Goal: Transaction & Acquisition: Obtain resource

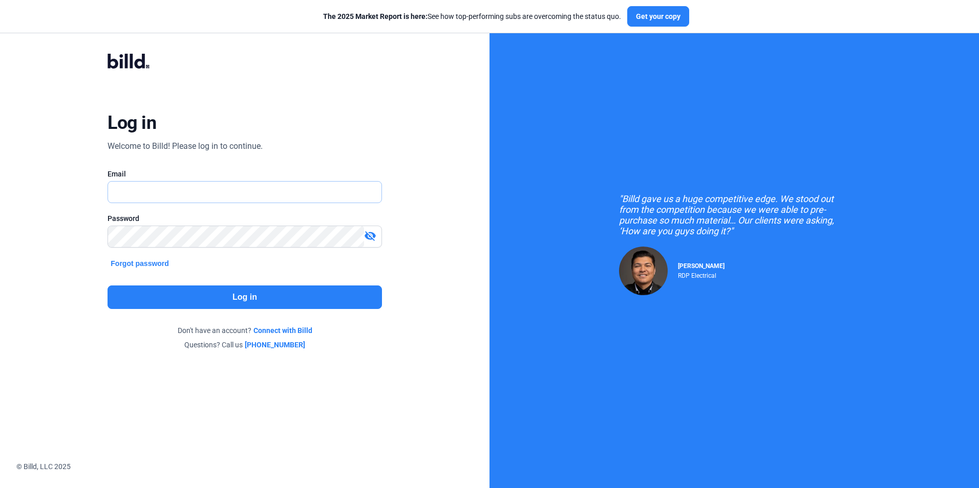
type input "[EMAIL_ADDRESS][DOMAIN_NAME]"
click at [246, 303] on button "Log in" at bounding box center [244, 298] width 274 height 24
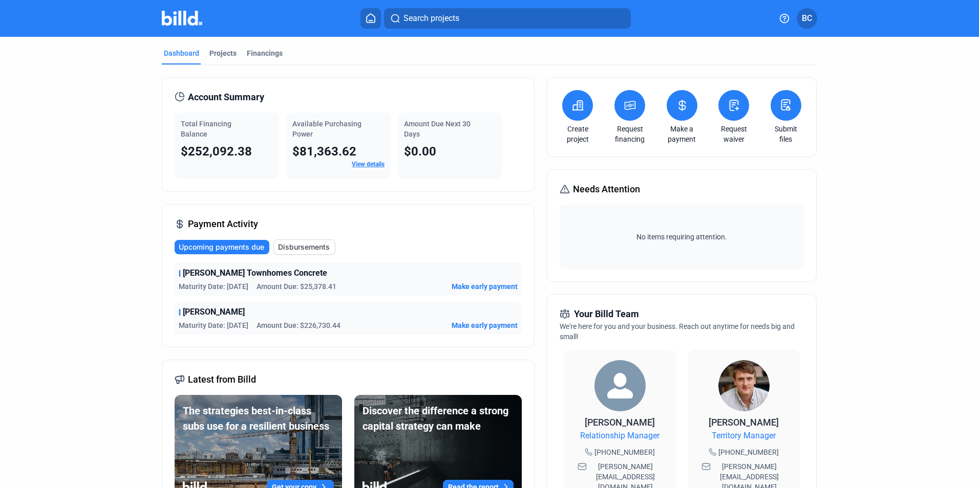
click at [620, 115] on button at bounding box center [629, 105] width 31 height 31
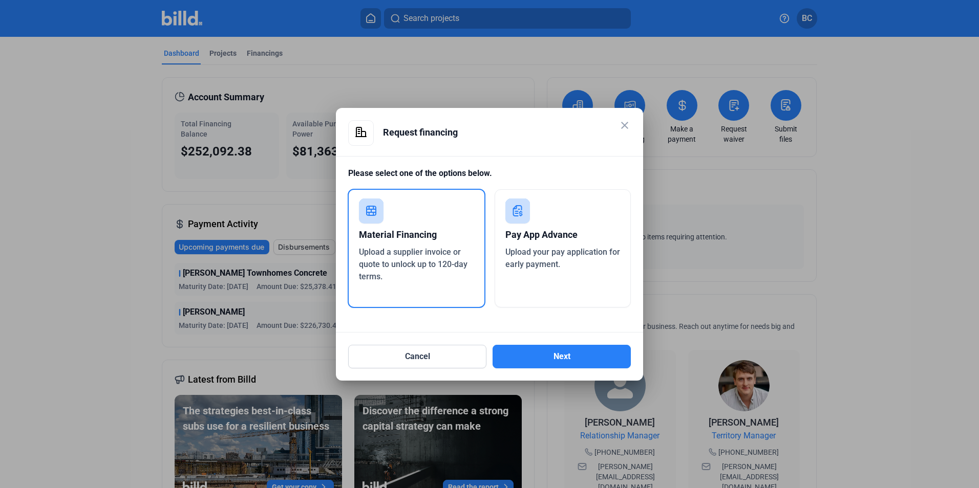
click at [625, 129] on mat-icon "close" at bounding box center [624, 125] width 12 height 12
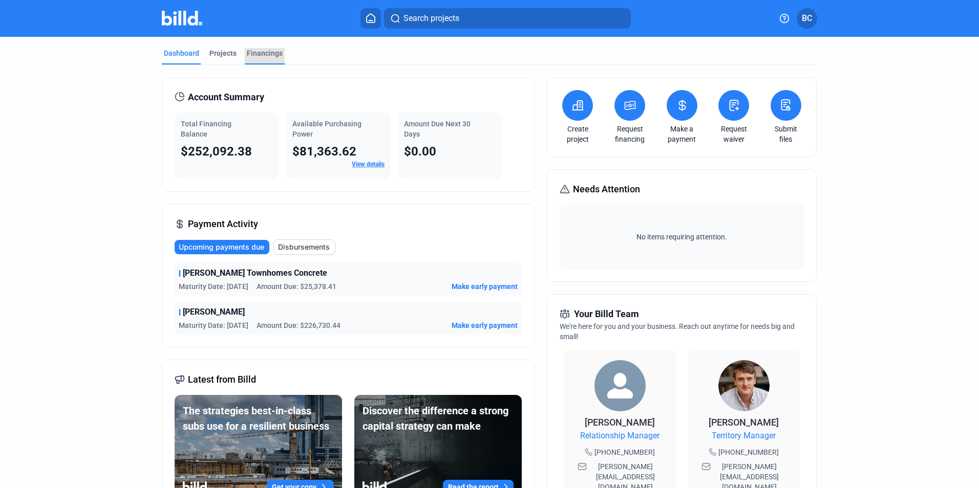
click at [259, 56] on div "Financings" at bounding box center [265, 53] width 36 height 10
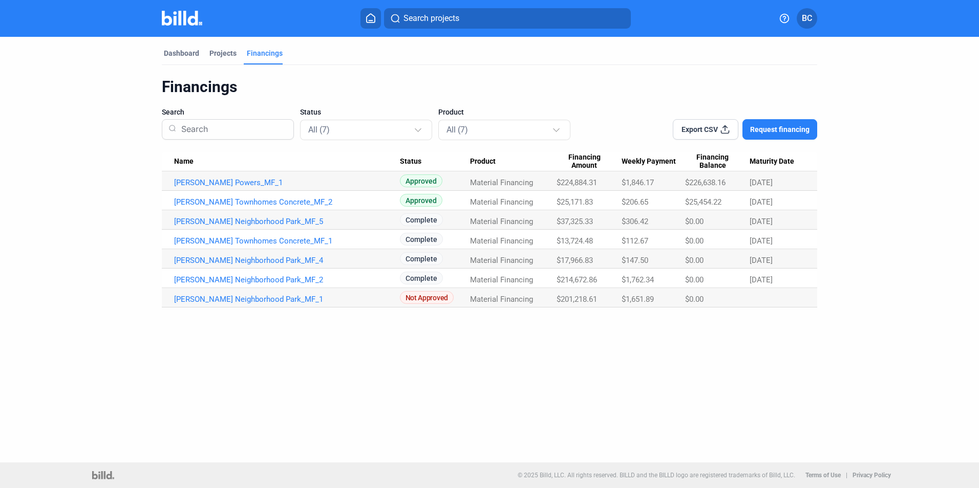
click at [790, 126] on span "Request financing" at bounding box center [779, 129] width 59 height 10
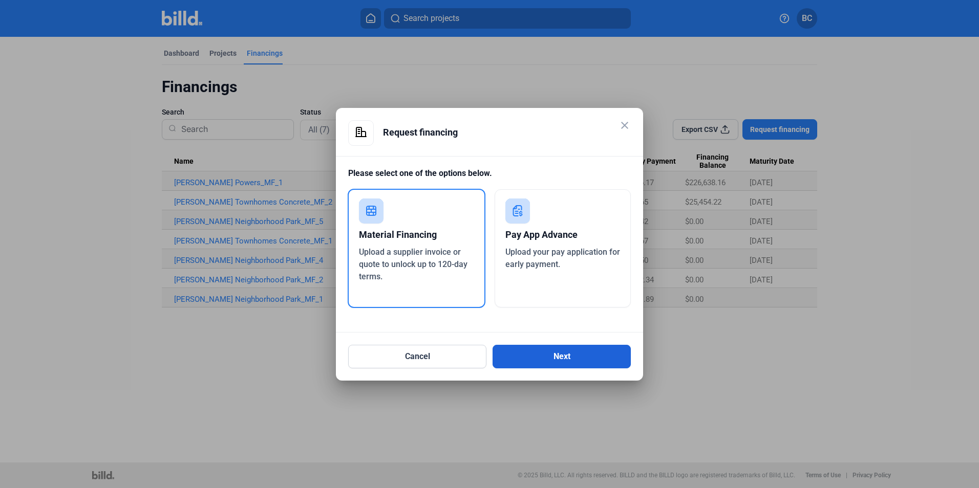
click at [572, 359] on button "Next" at bounding box center [561, 357] width 138 height 24
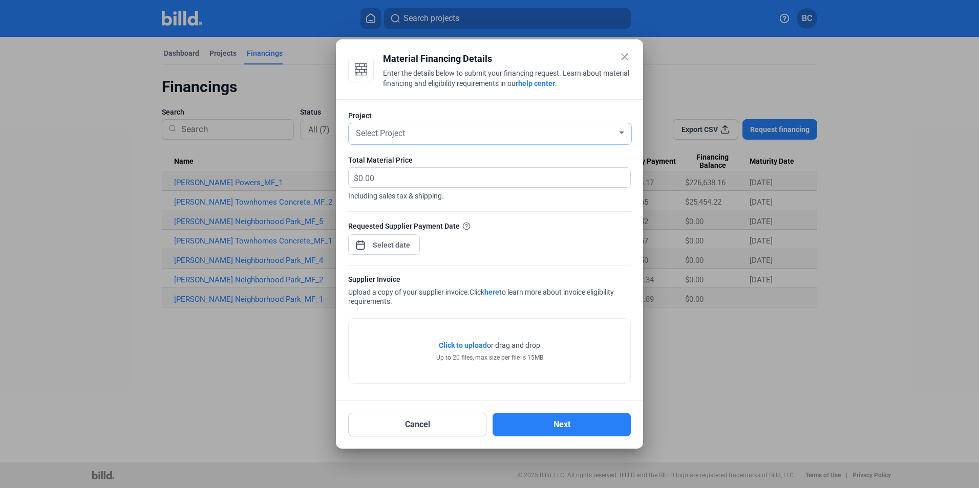
click at [615, 136] on div "Select Project" at bounding box center [485, 132] width 263 height 14
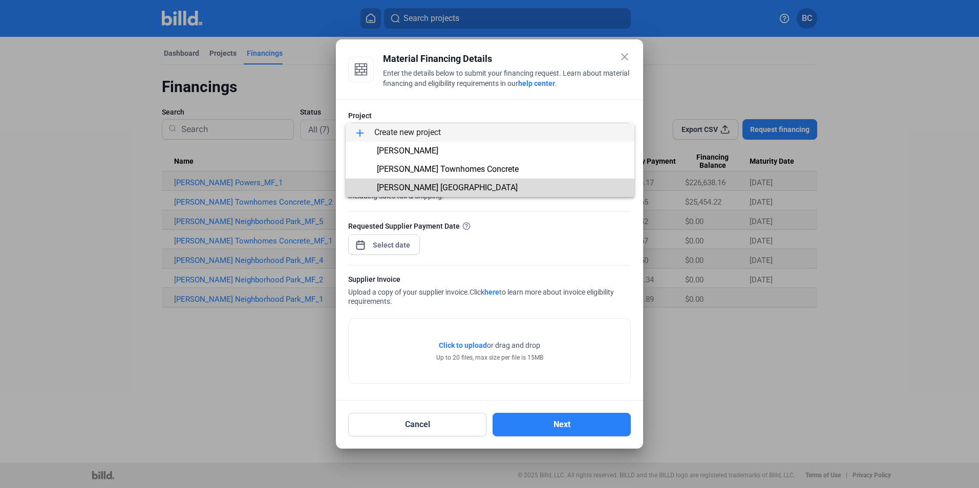
click at [528, 185] on span "[PERSON_NAME] [GEOGRAPHIC_DATA]" at bounding box center [490, 188] width 272 height 18
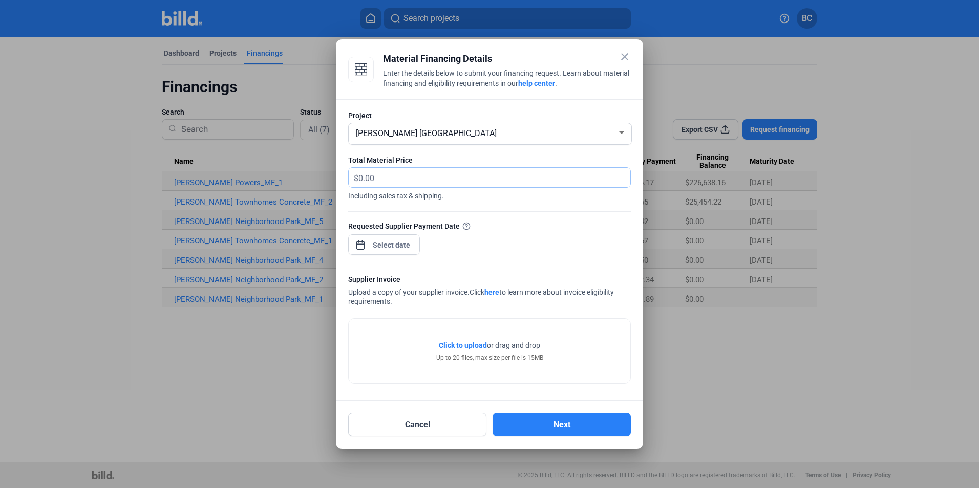
click at [383, 178] on input "text" at bounding box center [488, 178] width 260 height 20
type input "41,835.65"
click at [377, 248] on div "close Material Financing Details Enter the details below to submit your financi…" at bounding box center [489, 244] width 979 height 488
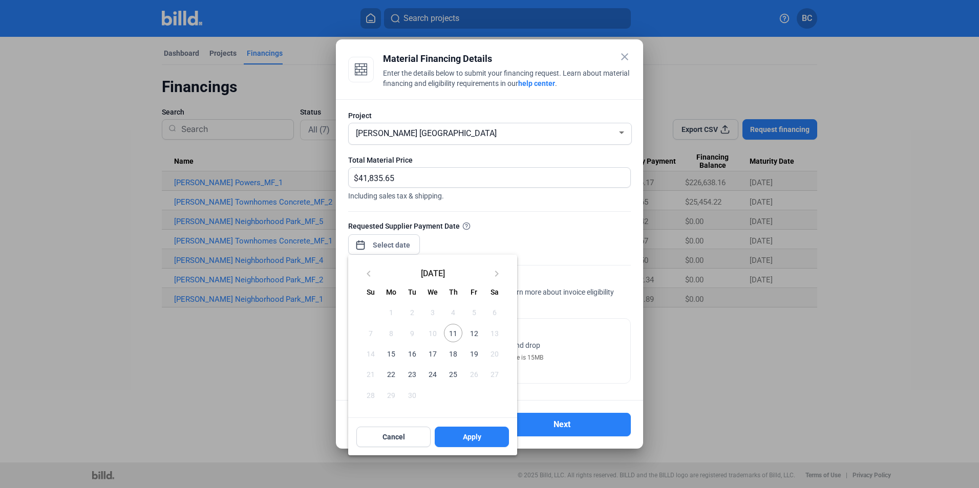
click at [452, 333] on span "11" at bounding box center [453, 333] width 18 height 18
drag, startPoint x: 471, startPoint y: 439, endPoint x: 476, endPoint y: 442, distance: 6.0
click at [471, 439] on span "Apply" at bounding box center [472, 437] width 18 height 10
type input "[DATE]"
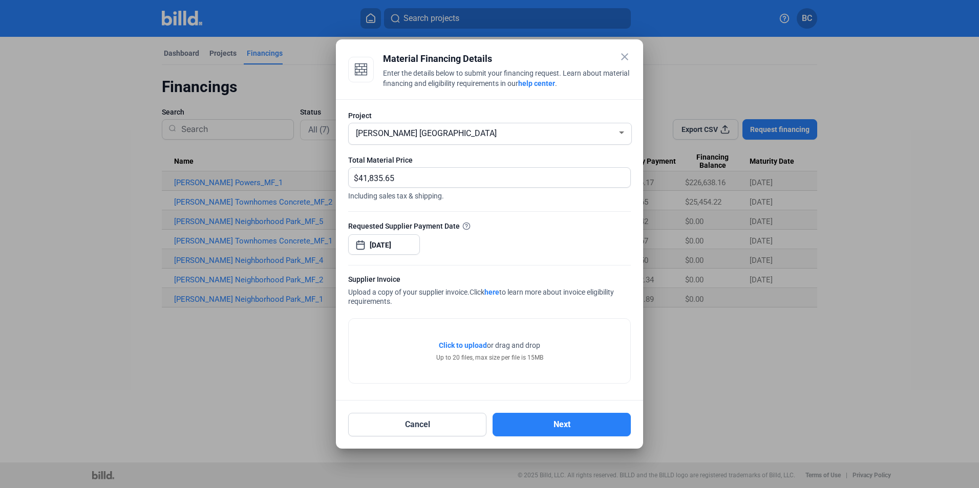
click at [472, 345] on span "Click to upload" at bounding box center [463, 345] width 48 height 8
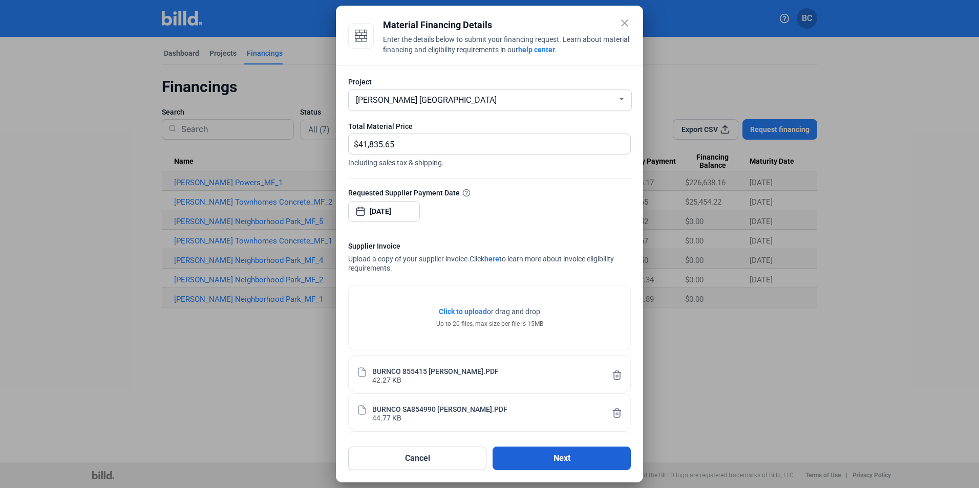
click at [528, 458] on button "Next" at bounding box center [561, 459] width 138 height 24
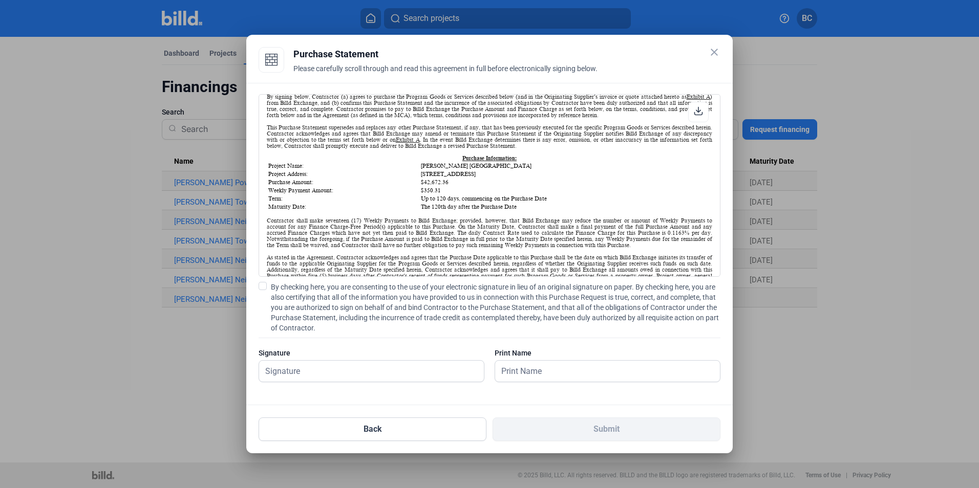
scroll to position [102, 0]
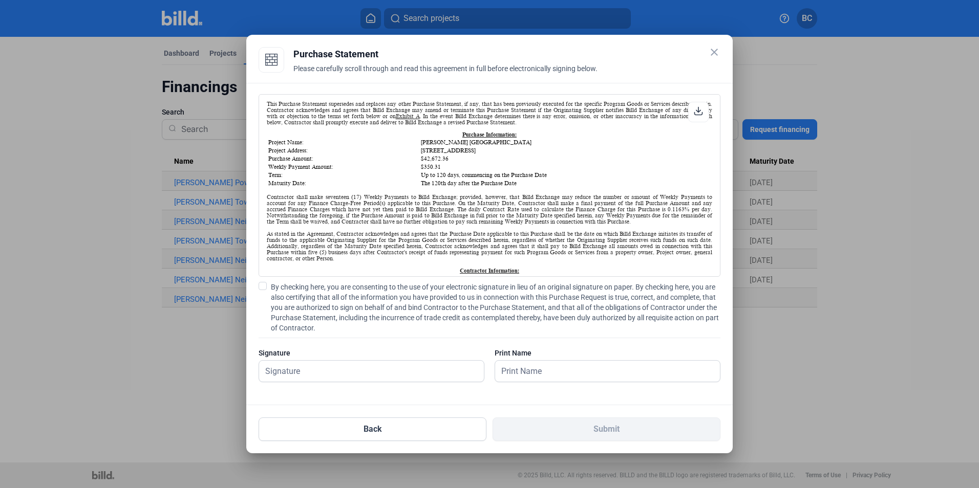
click at [259, 286] on span at bounding box center [262, 286] width 8 height 8
click at [0, 0] on input "By checking here, you are consenting to the use of your electronic signature in…" at bounding box center [0, 0] width 0 height 0
click at [298, 373] on input "text" at bounding box center [365, 371] width 213 height 21
type input "[PERSON_NAME]"
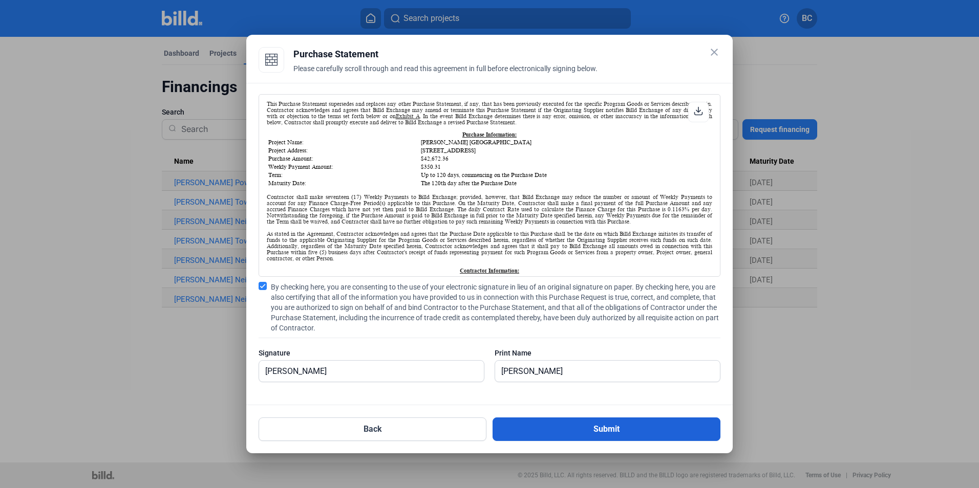
click at [584, 428] on button "Submit" at bounding box center [606, 430] width 228 height 24
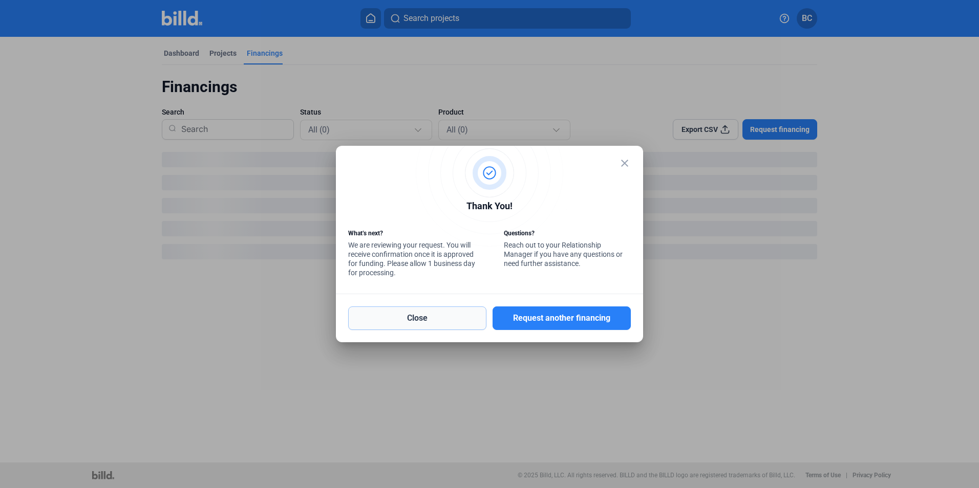
click at [427, 314] on button "Close" at bounding box center [417, 319] width 138 height 24
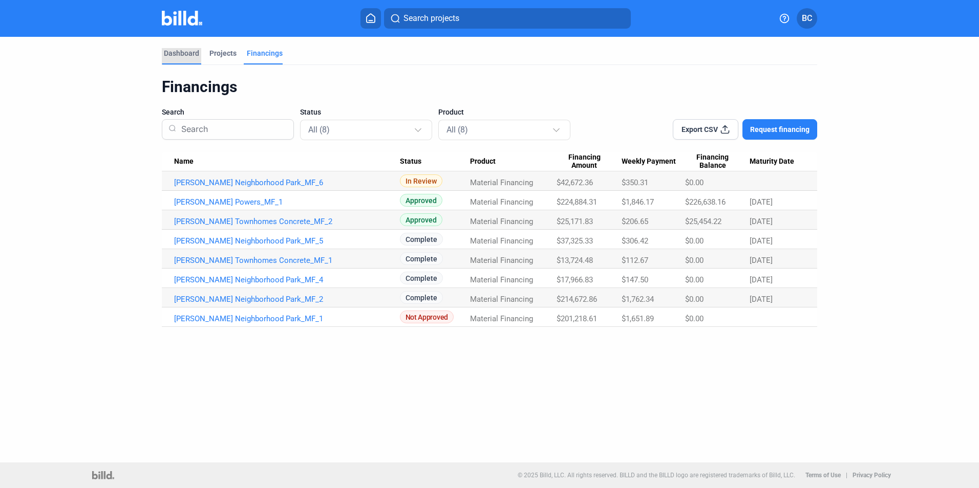
click at [172, 55] on div "Dashboard" at bounding box center [181, 53] width 35 height 10
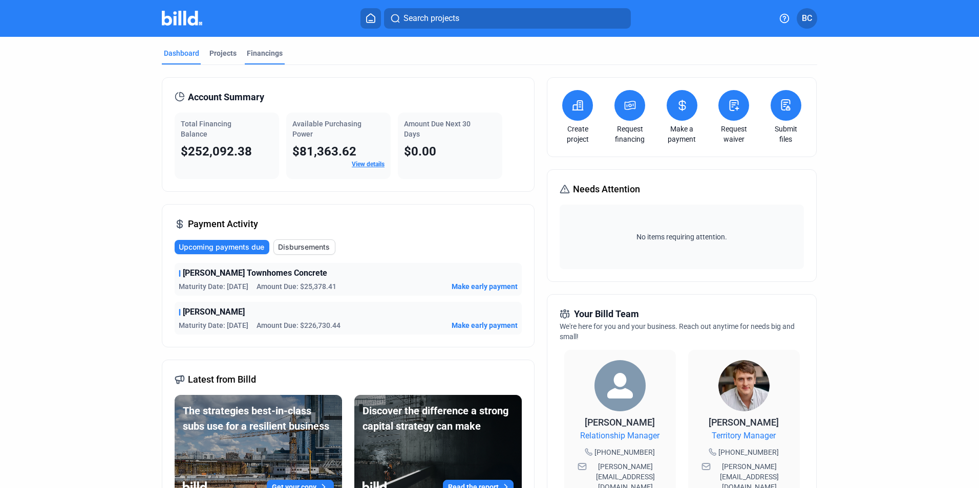
click at [254, 56] on div "Financings" at bounding box center [265, 53] width 36 height 10
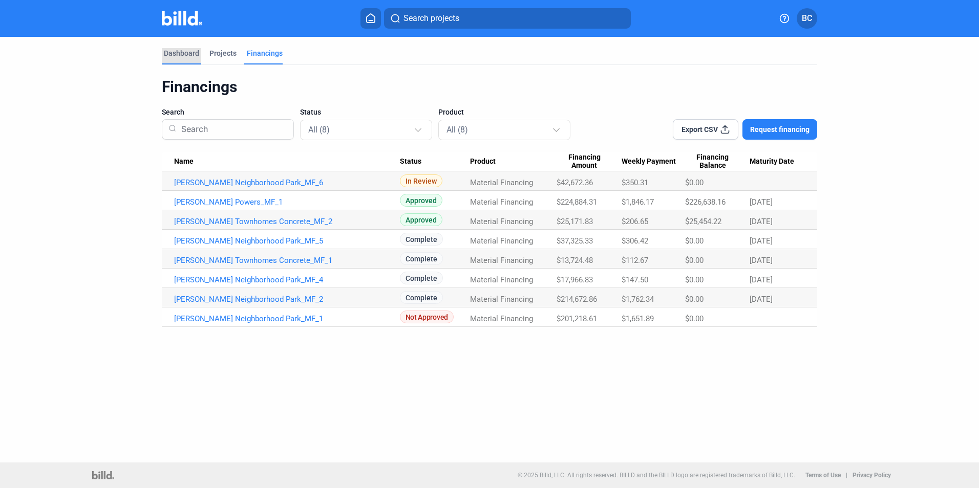
click at [170, 50] on div "Dashboard" at bounding box center [181, 53] width 35 height 10
